Goal: Communication & Community: Answer question/provide support

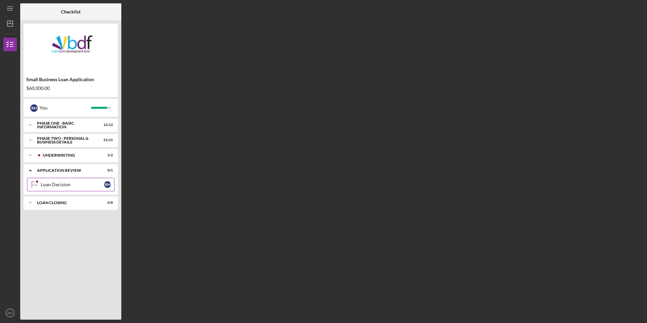
click at [56, 187] on div "Loan Decision" at bounding box center [72, 184] width 63 height 5
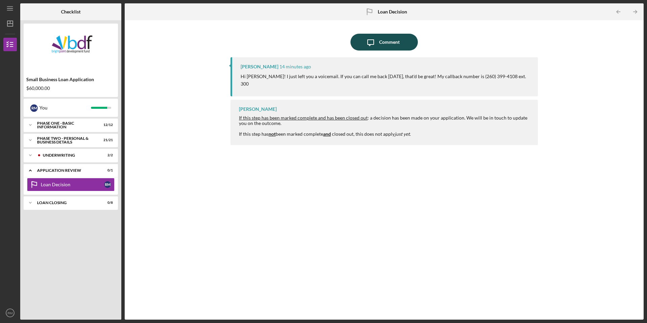
click at [385, 42] on div "Comment" at bounding box center [389, 42] width 21 height 17
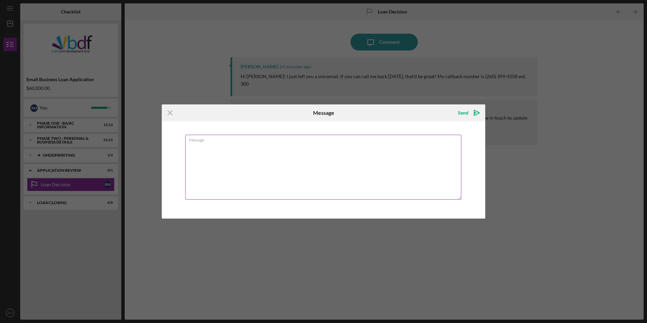
click at [208, 155] on textarea "Message" at bounding box center [323, 167] width 276 height 65
click at [169, 115] on icon "Icon/Menu Close" at bounding box center [170, 112] width 17 height 17
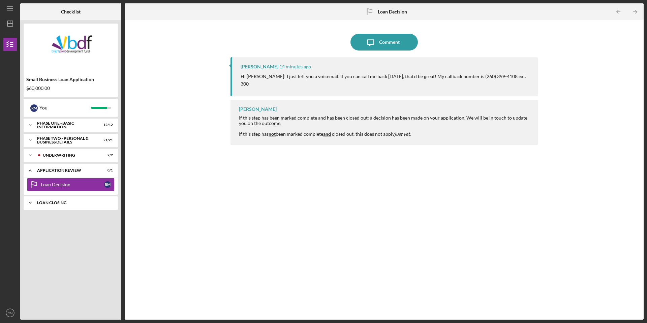
click at [40, 201] on div "Loan Closing" at bounding box center [73, 203] width 72 height 4
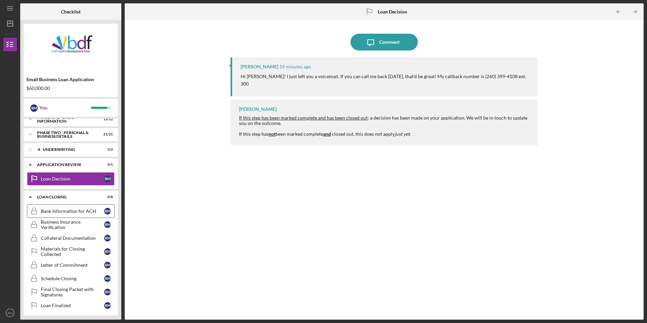
scroll to position [8, 0]
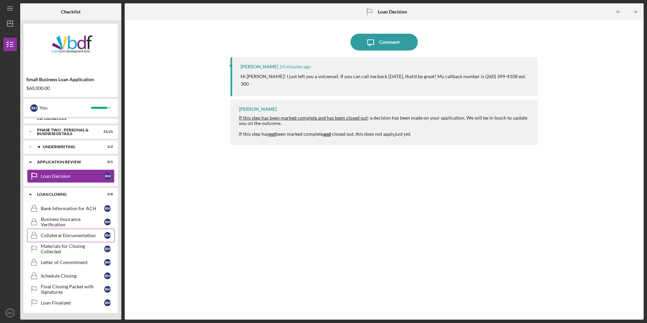
click at [68, 237] on div "Collateral Documentation" at bounding box center [72, 235] width 63 height 5
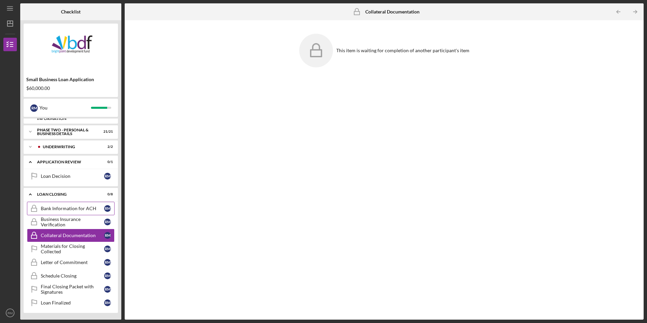
click at [64, 207] on div "Bank Information for ACH" at bounding box center [72, 208] width 63 height 5
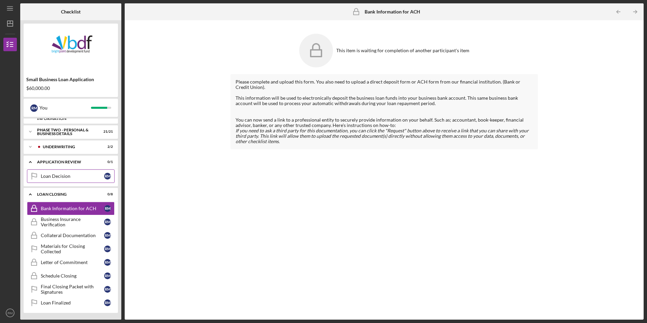
click at [60, 178] on div "Loan Decision" at bounding box center [72, 175] width 63 height 5
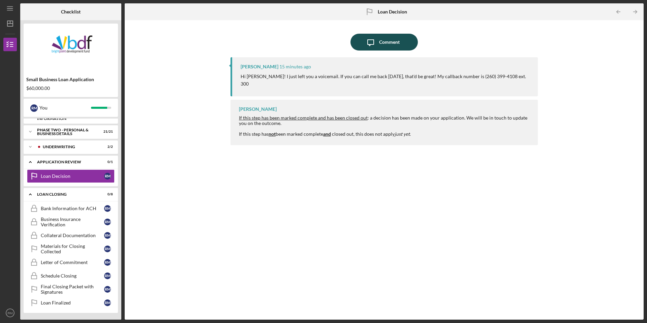
click at [387, 45] on div "Comment" at bounding box center [389, 42] width 21 height 17
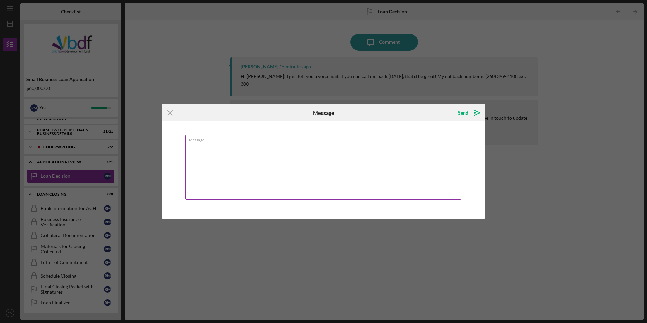
click at [221, 158] on textarea "Message" at bounding box center [323, 167] width 276 height 65
type textarea "Thanks for the call [DATE] and the good news!"
click at [470, 112] on icon "Icon/icon-invite-send" at bounding box center [476, 112] width 17 height 17
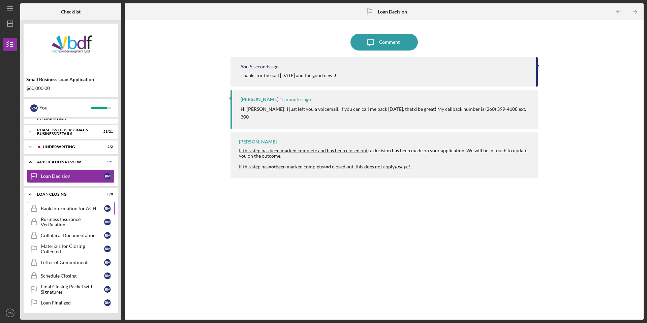
click at [56, 207] on div "Bank Information for ACH" at bounding box center [72, 208] width 63 height 5
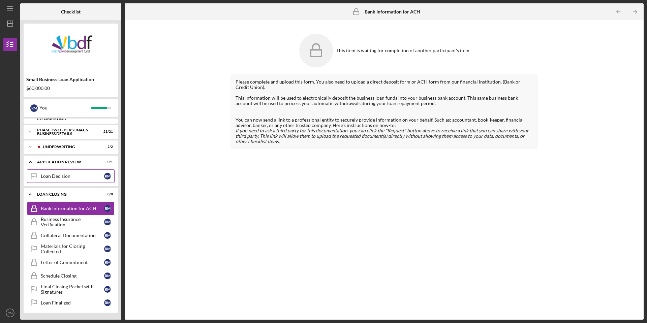
click at [59, 175] on div "Loan Decision" at bounding box center [72, 175] width 63 height 5
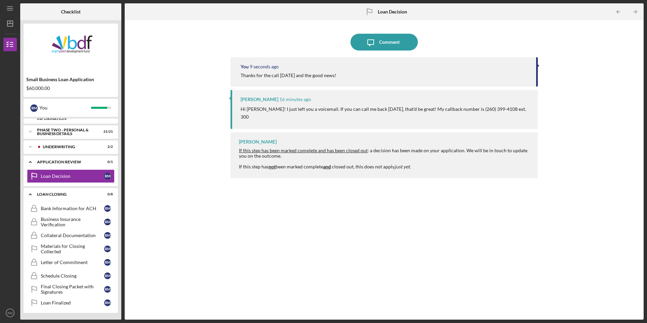
click at [328, 193] on div "You 9 seconds ago Thanks for the call [DATE] and the good news! [PERSON_NAME] 1…" at bounding box center [383, 183] width 307 height 252
click at [328, 194] on div "You 13 seconds ago Thanks for the call [DATE] and the good news! [PERSON_NAME] …" at bounding box center [383, 183] width 307 height 252
click at [326, 192] on div "You 14 seconds ago Thanks for the call [DATE] and the good news! [PERSON_NAME] …" at bounding box center [383, 183] width 307 height 252
click at [326, 192] on div "You 17 seconds ago Thanks for the call [DATE] and the good news! [PERSON_NAME] …" at bounding box center [383, 183] width 307 height 252
click at [58, 192] on div "Loan Closing" at bounding box center [73, 194] width 72 height 4
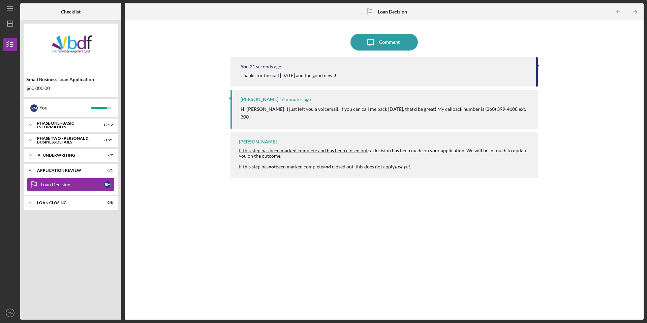
click at [343, 196] on div "You 21 seconds ago Thanks for the call [DATE] and the good news! [PERSON_NAME] …" at bounding box center [383, 183] width 307 height 252
click at [62, 205] on div "Icon/Expander Loan Closing 0 / 8" at bounding box center [71, 202] width 94 height 13
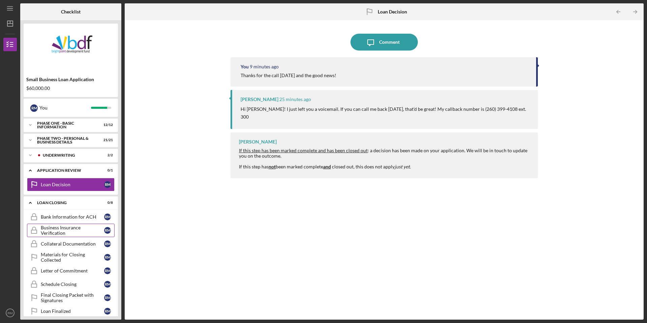
scroll to position [8, 0]
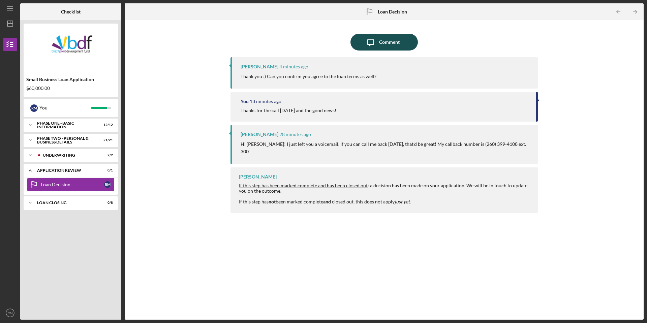
click at [384, 39] on div "Comment" at bounding box center [389, 42] width 21 height 17
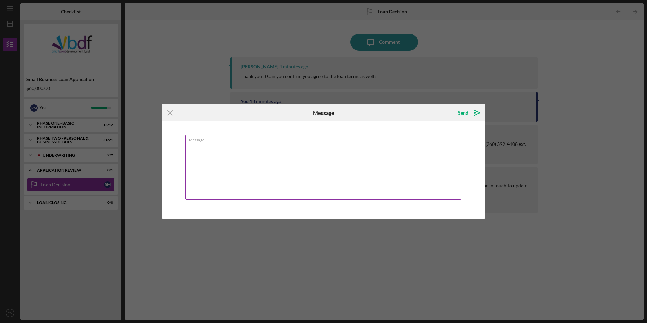
click at [225, 156] on textarea "Message" at bounding box center [323, 167] width 276 height 65
type textarea "I do agree to the loan terms."
click at [475, 112] on icon "Icon/icon-invite-send" at bounding box center [476, 112] width 17 height 17
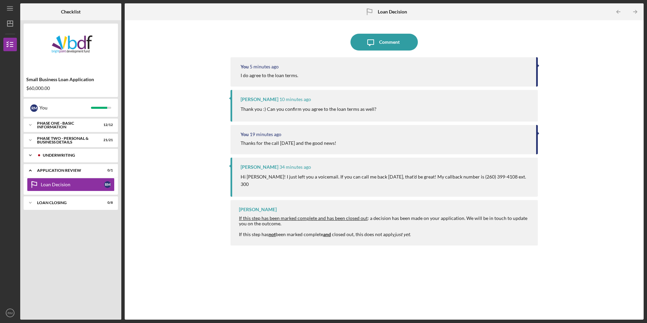
click at [52, 153] on div "Icon/Expander Underwriting 2 / 2" at bounding box center [71, 155] width 94 height 13
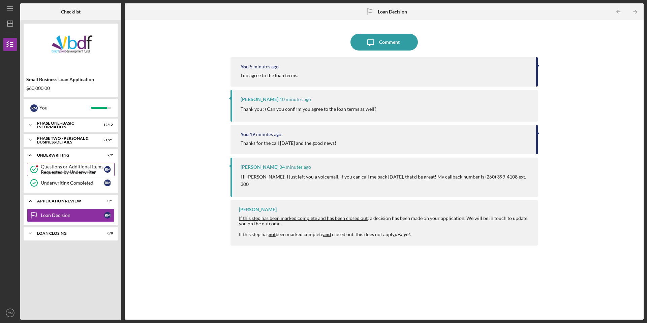
click at [56, 167] on div "Questions or Additional Items Requested by Underwriter" at bounding box center [72, 169] width 63 height 11
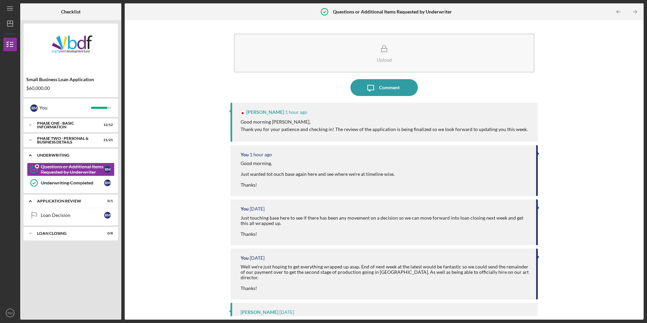
click at [56, 153] on div "Icon/Expander Underwriting 2 / 2" at bounding box center [71, 156] width 94 height 14
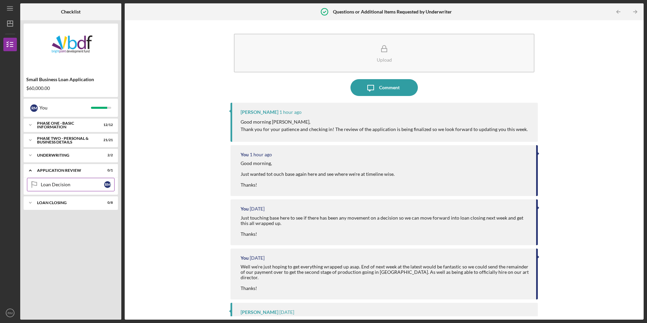
click at [54, 184] on div "Loan Decision" at bounding box center [72, 184] width 63 height 5
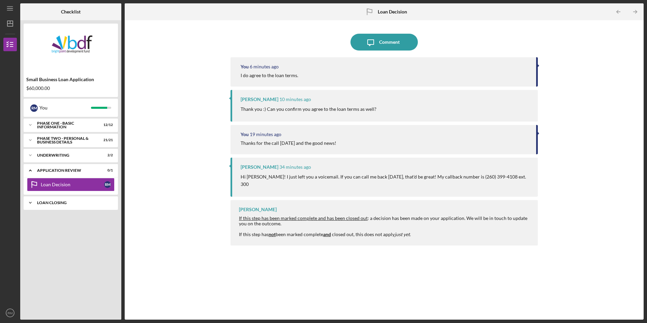
click at [60, 198] on div "Icon/Expander Loan Closing 0 / 8" at bounding box center [71, 202] width 94 height 13
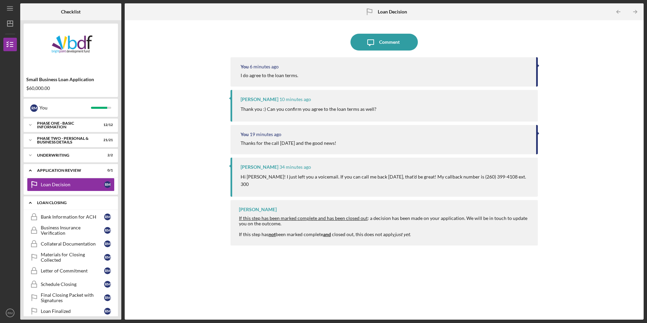
click at [60, 198] on div "Icon/Expander Loan Closing 0 / 8" at bounding box center [71, 203] width 94 height 14
